Goal: Task Accomplishment & Management: Use online tool/utility

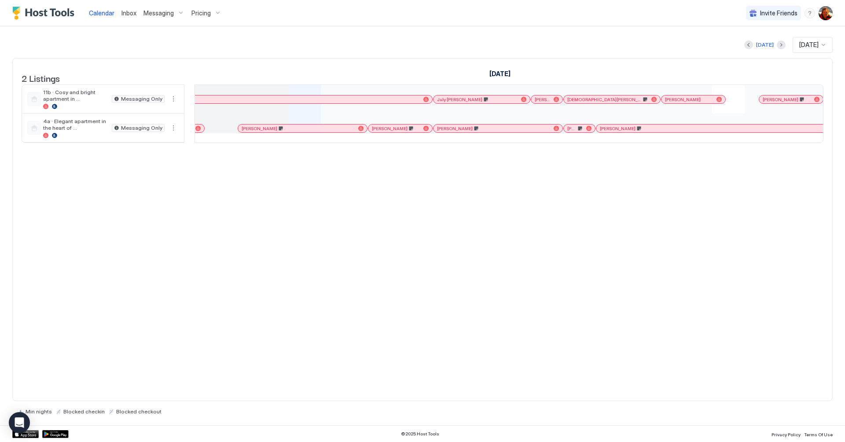
scroll to position [0, 424]
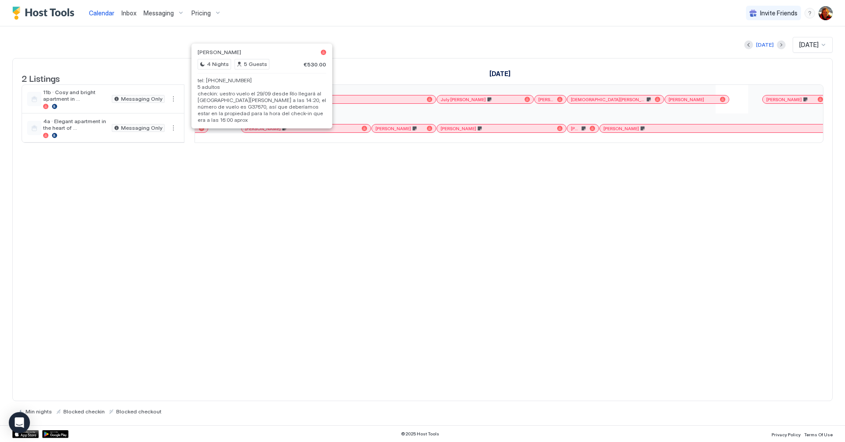
click at [262, 132] on div at bounding box center [262, 128] width 7 height 7
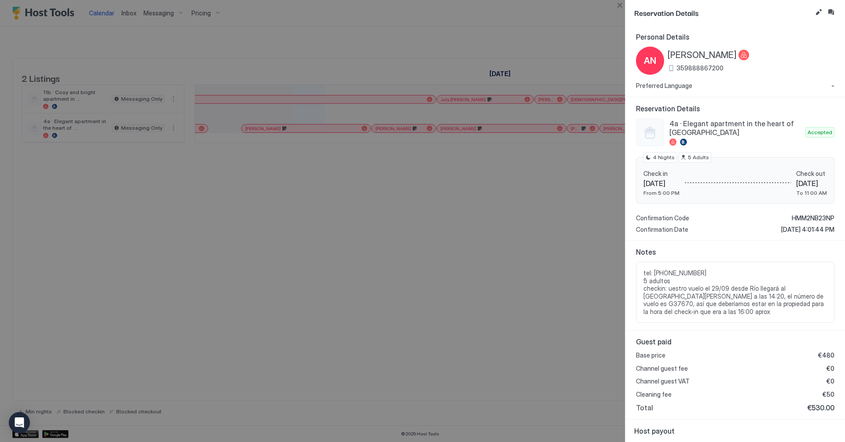
click at [359, 274] on div at bounding box center [422, 221] width 845 height 442
click at [619, 8] on button "Close" at bounding box center [619, 5] width 11 height 11
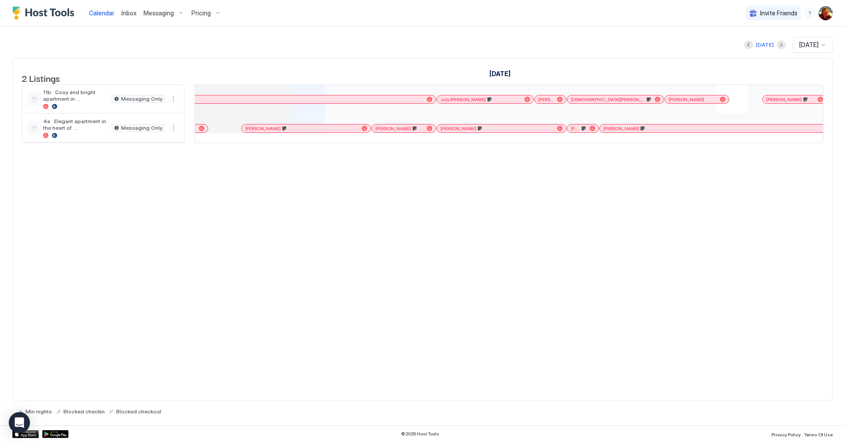
click at [449, 132] on div at bounding box center [449, 128] width 7 height 7
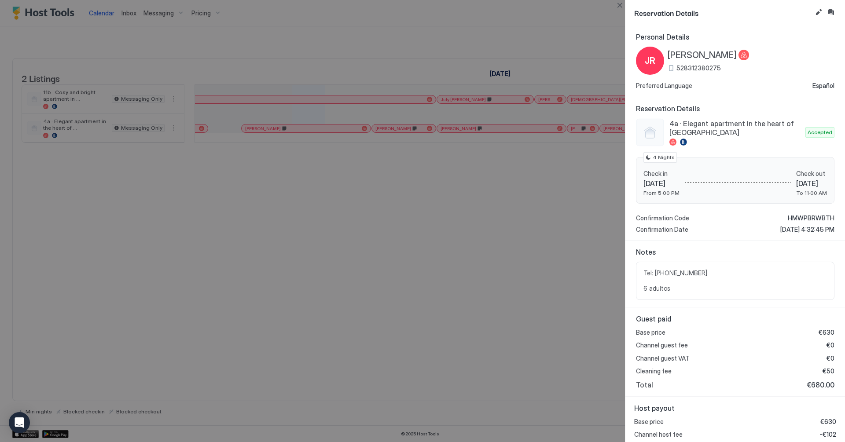
click at [413, 150] on div at bounding box center [422, 221] width 845 height 442
click at [391, 137] on div at bounding box center [422, 221] width 845 height 442
drag, startPoint x: 620, startPoint y: 10, endPoint x: 566, endPoint y: 32, distance: 58.3
click at [620, 10] on button "Close" at bounding box center [619, 5] width 11 height 11
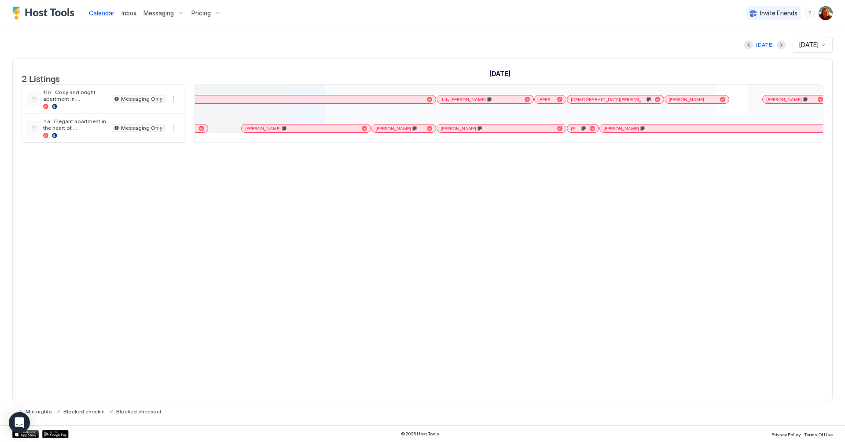
click at [381, 132] on div at bounding box center [380, 128] width 7 height 7
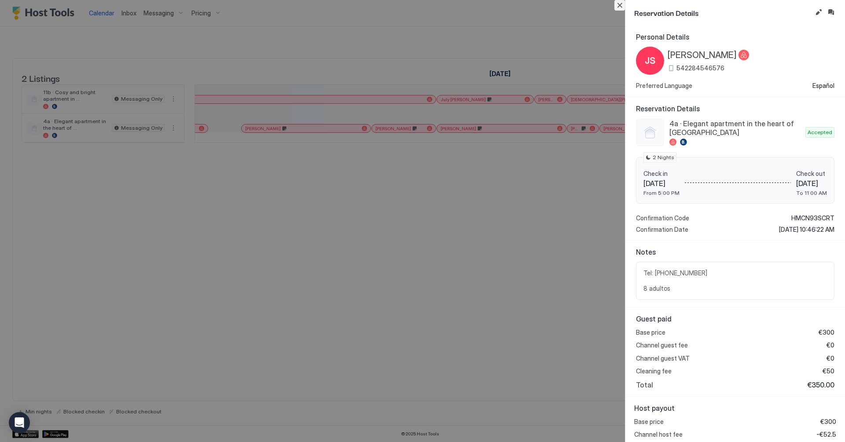
click at [622, 8] on button "Close" at bounding box center [619, 5] width 11 height 11
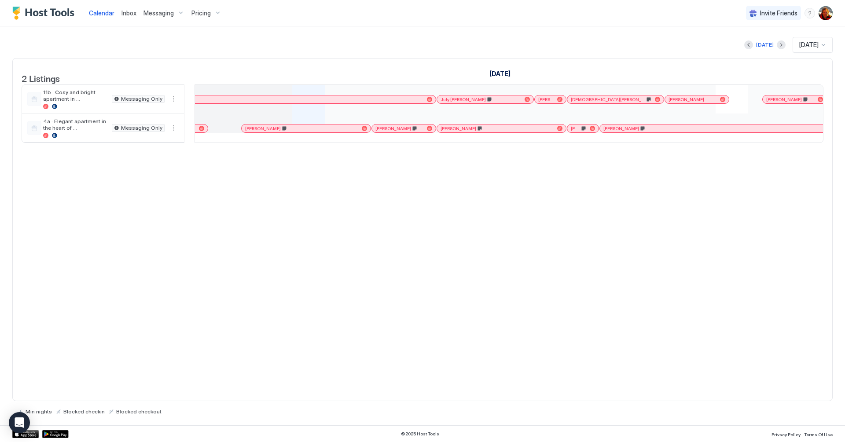
click at [624, 132] on div "[PERSON_NAME]" at bounding box center [746, 129] width 292 height 8
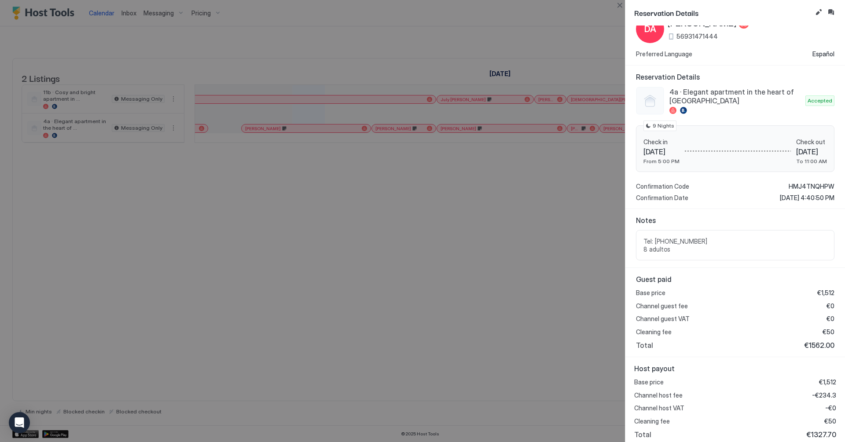
scroll to position [34, 0]
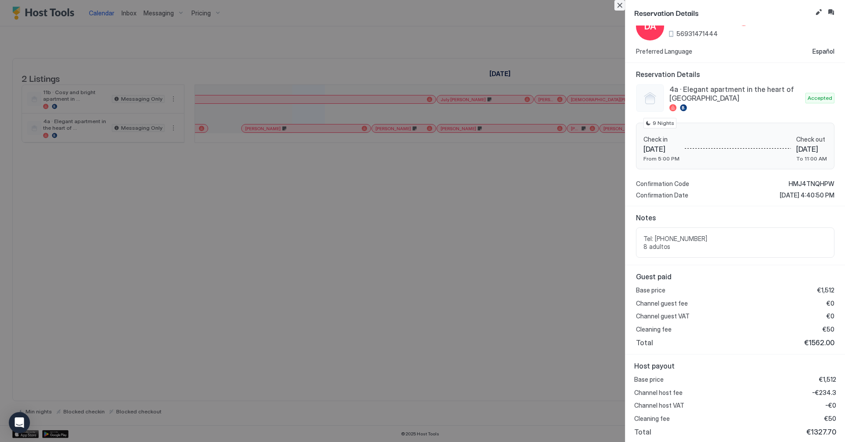
click at [619, 7] on button "Close" at bounding box center [619, 5] width 11 height 11
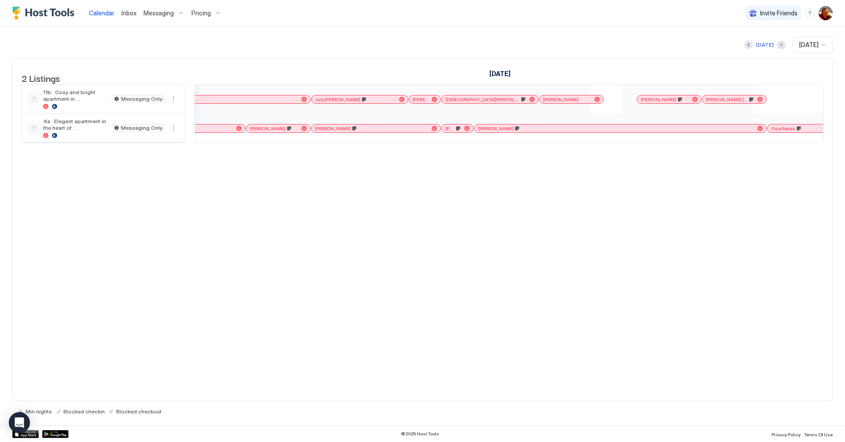
scroll to position [0, 0]
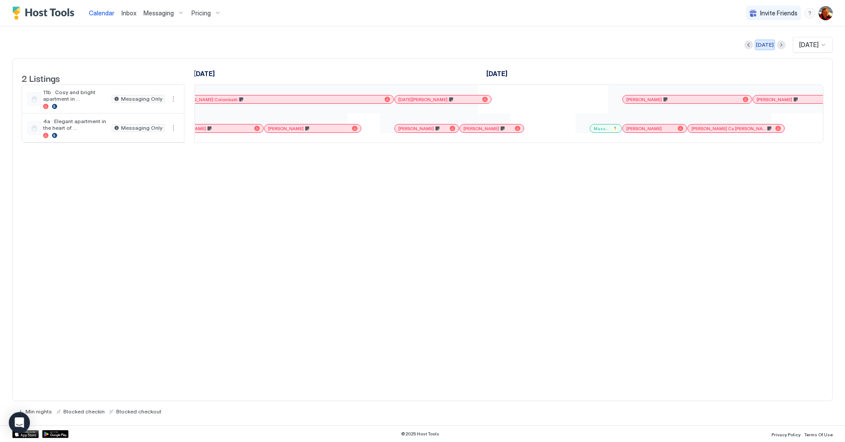
click at [764, 46] on div "[DATE]" at bounding box center [765, 45] width 18 height 8
